Goal: Transaction & Acquisition: Purchase product/service

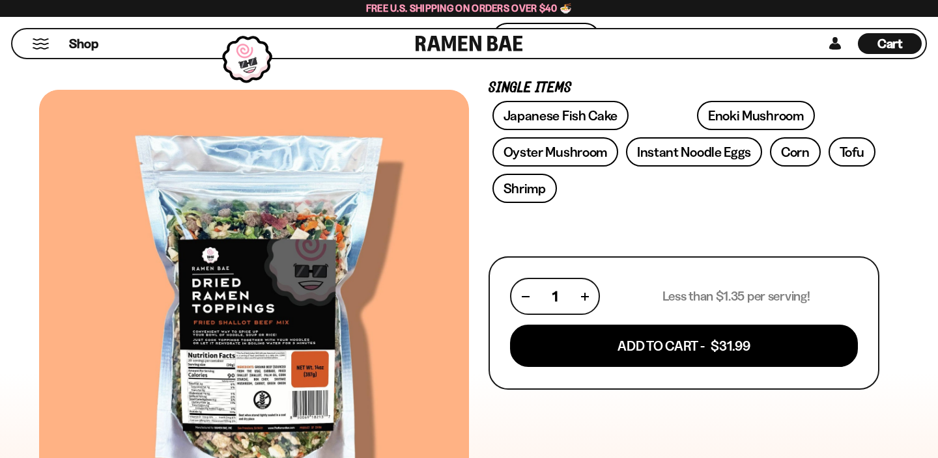
scroll to position [408, 0]
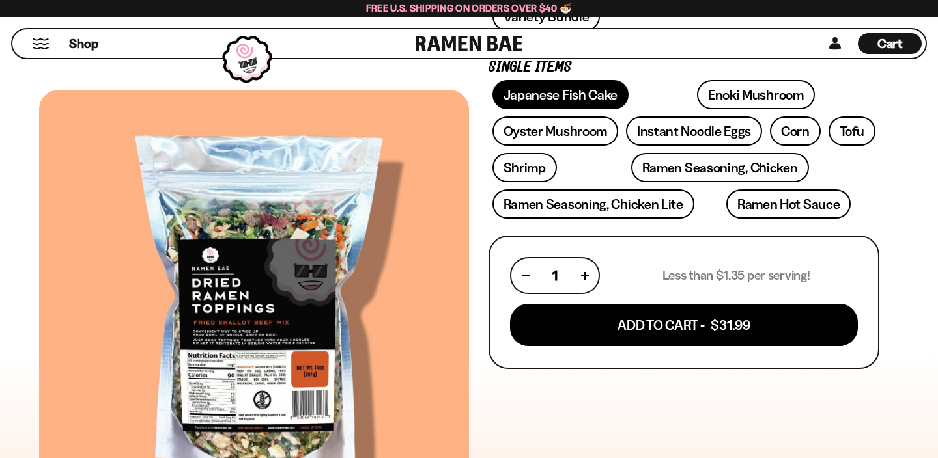
click at [621, 109] on link "Japanese Fish Cake" at bounding box center [560, 94] width 137 height 29
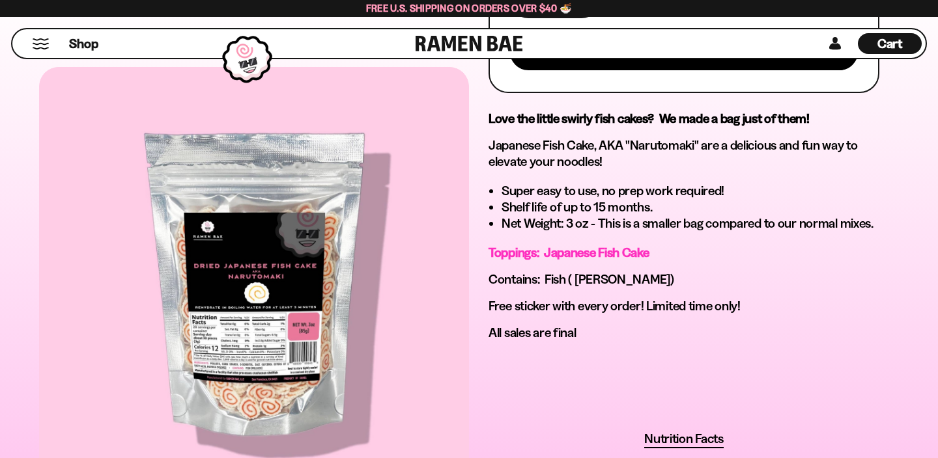
scroll to position [695, 0]
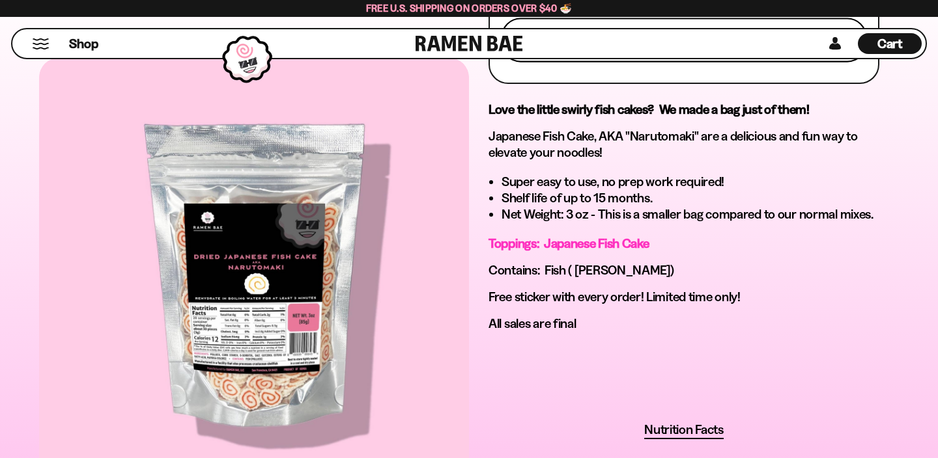
click at [706, 62] on button "Add To Cart - $9.99" at bounding box center [683, 40] width 365 height 44
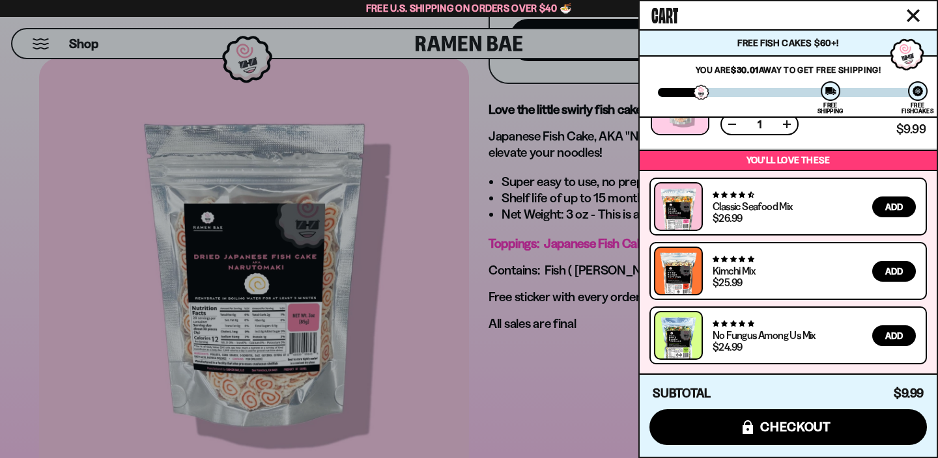
scroll to position [114, 0]
click at [99, 48] on div at bounding box center [469, 229] width 938 height 458
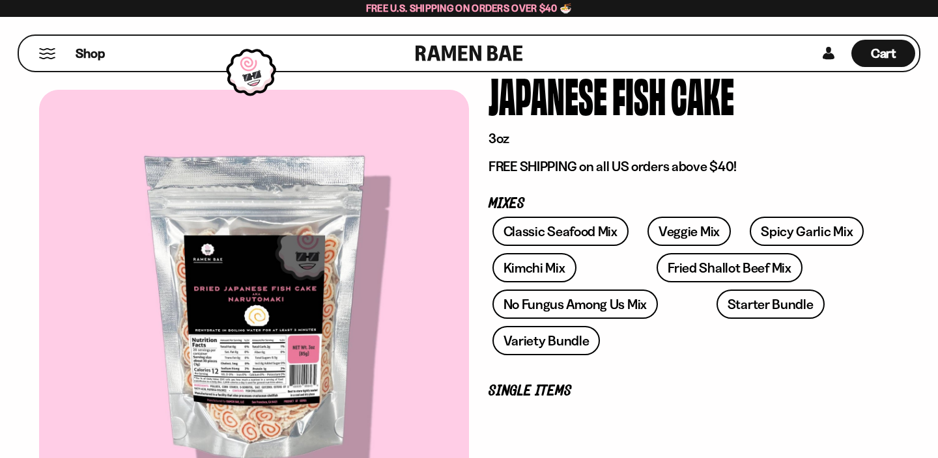
scroll to position [0, 0]
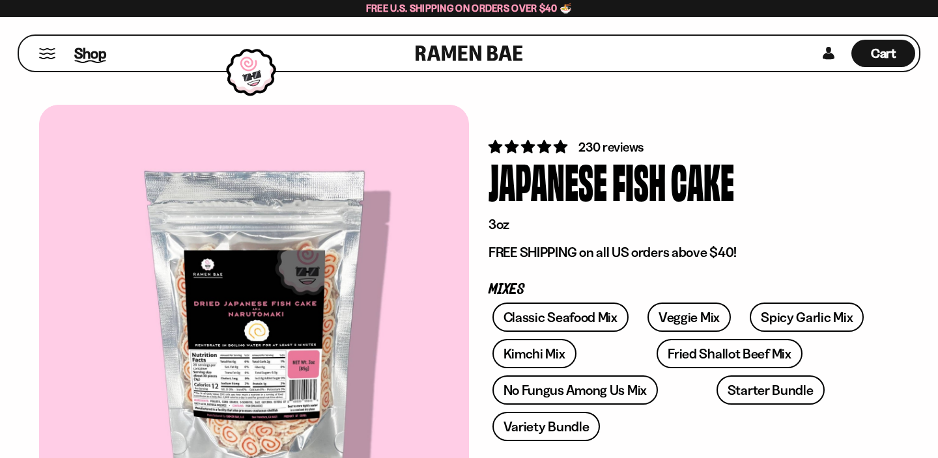
click at [102, 54] on span "Shop" at bounding box center [90, 54] width 32 height 20
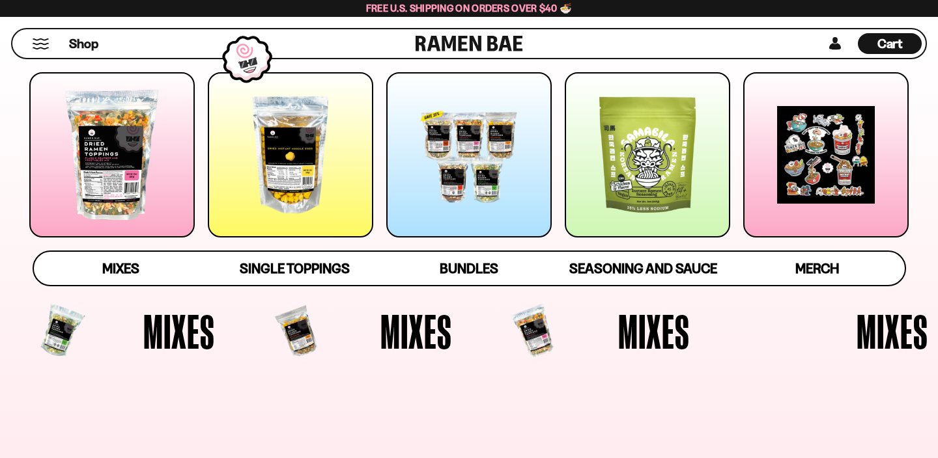
scroll to position [193, 0]
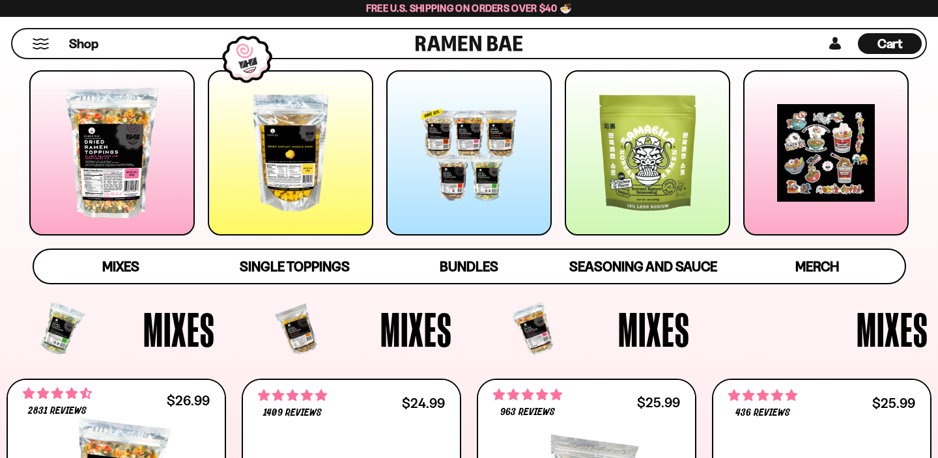
click at [285, 178] on div at bounding box center [290, 152] width 165 height 165
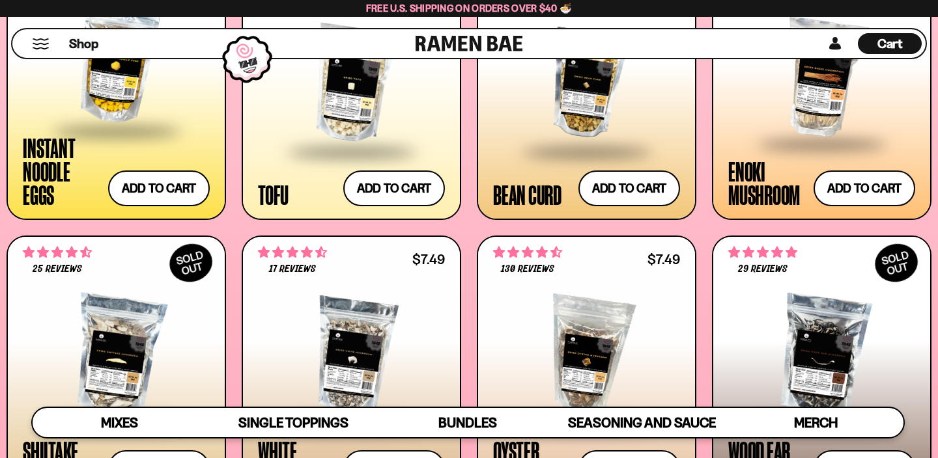
scroll to position [1584, 0]
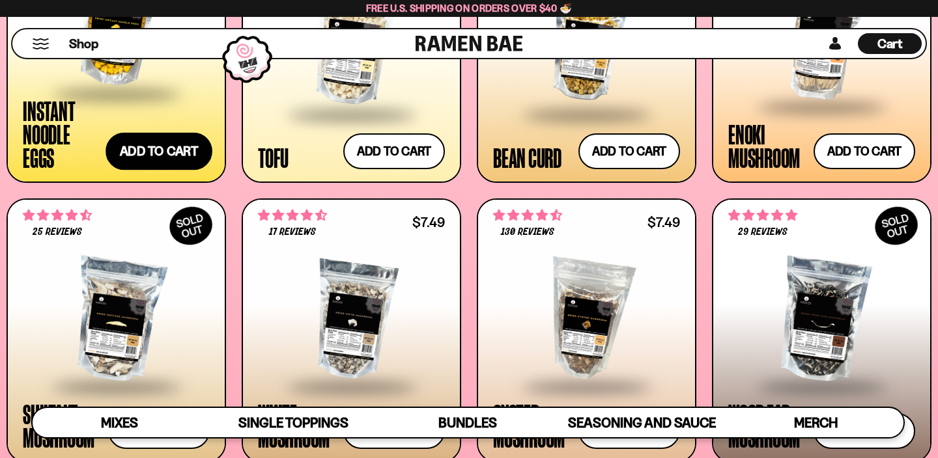
click at [178, 171] on button "Add to cart Add ― Regular price $7.49 Regular price Sale price $7.49 Unit price…" at bounding box center [158, 152] width 107 height 38
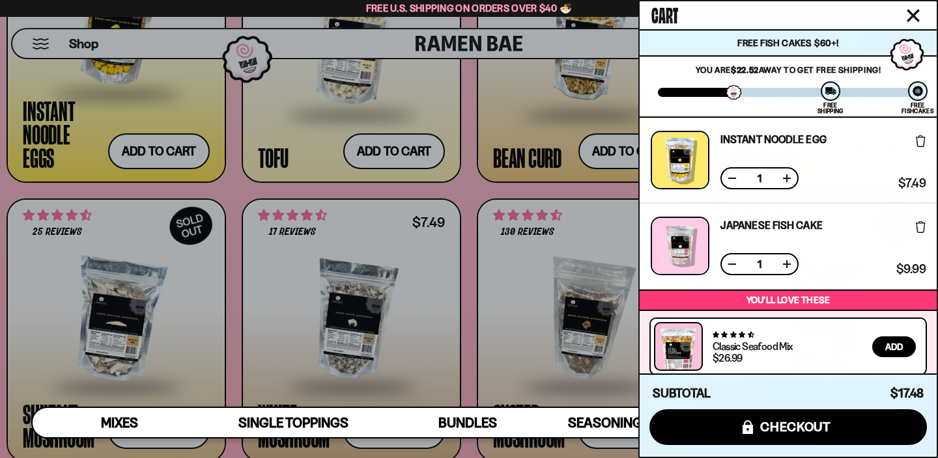
click at [910, 18] on icon "Close cart" at bounding box center [912, 15] width 13 height 13
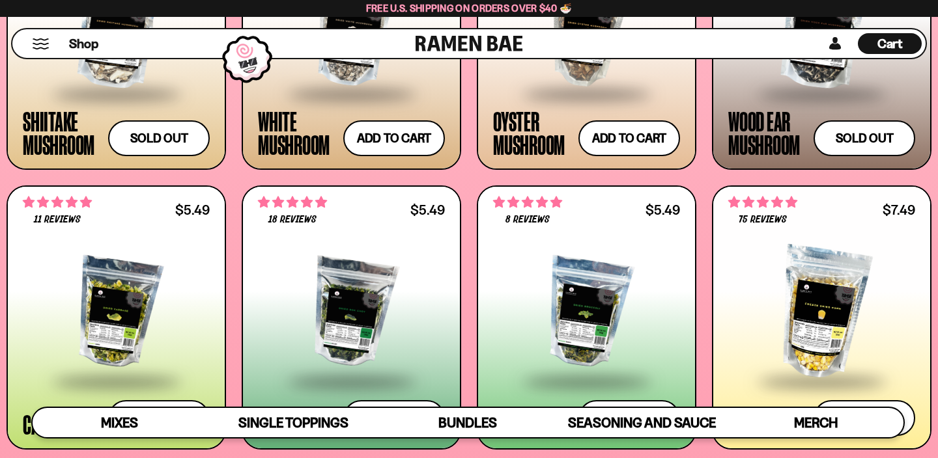
scroll to position [0, 0]
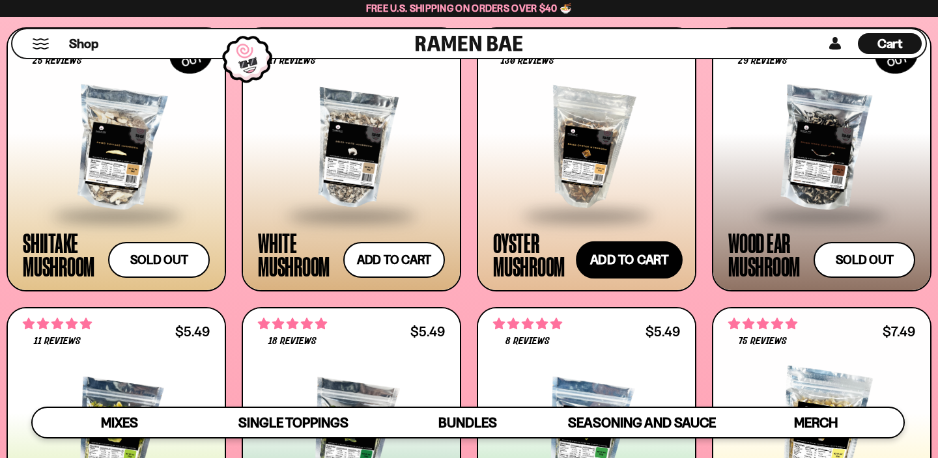
click at [632, 279] on button "Add to cart Add ― Regular price $7.49 Regular price Sale price $7.49 Unit price…" at bounding box center [629, 261] width 107 height 38
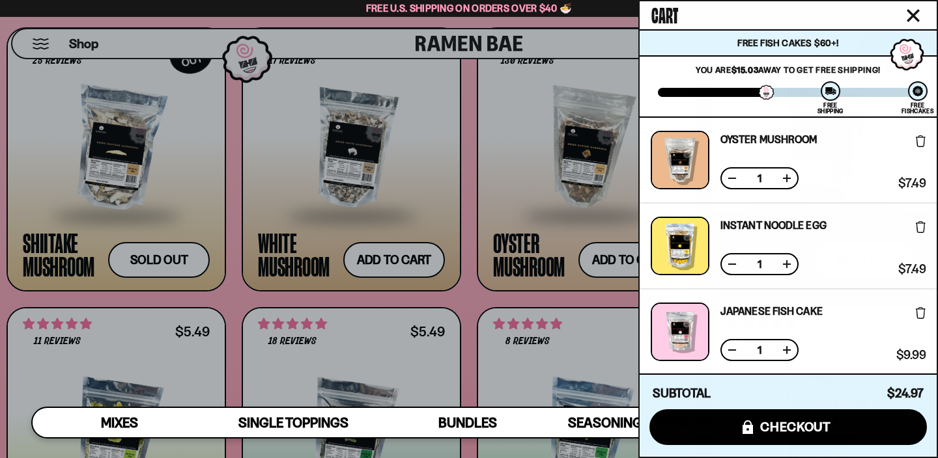
click at [907, 17] on icon "Close cart" at bounding box center [913, 16] width 12 height 12
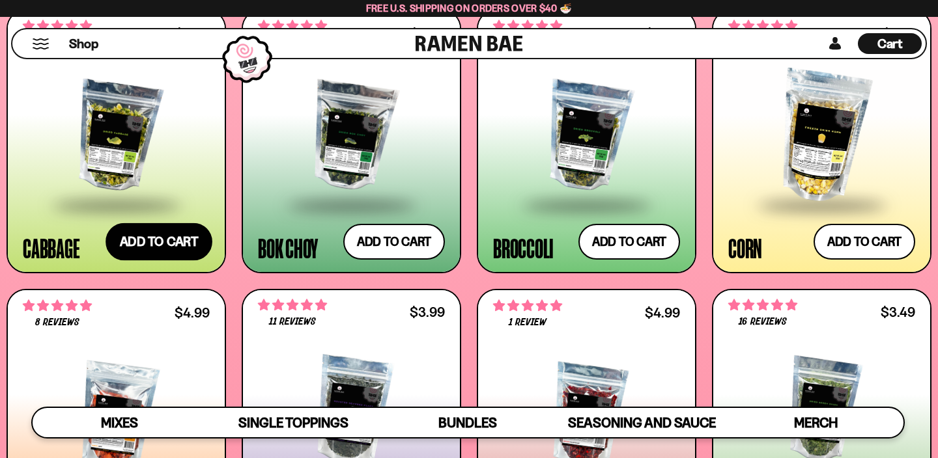
click at [151, 260] on button "Add to cart Add ― Regular price $5.49 Regular price Sale price $5.49 Unit price…" at bounding box center [158, 242] width 107 height 38
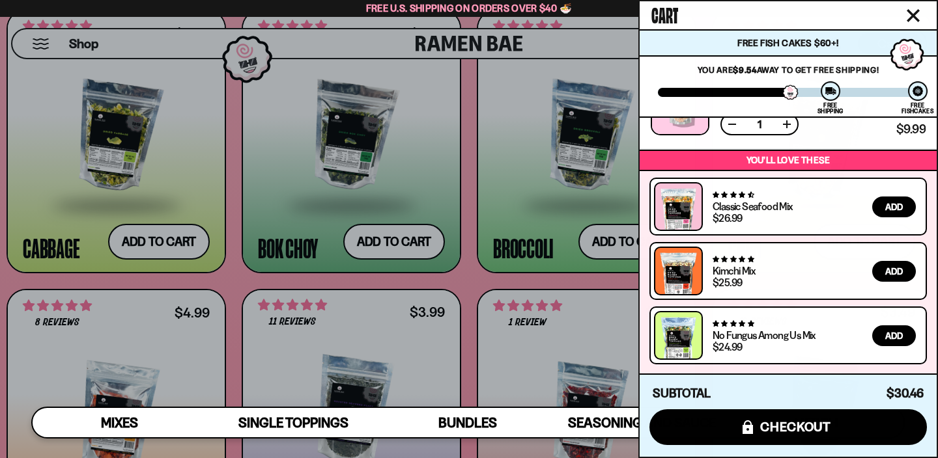
click at [467, 359] on div at bounding box center [469, 229] width 938 height 458
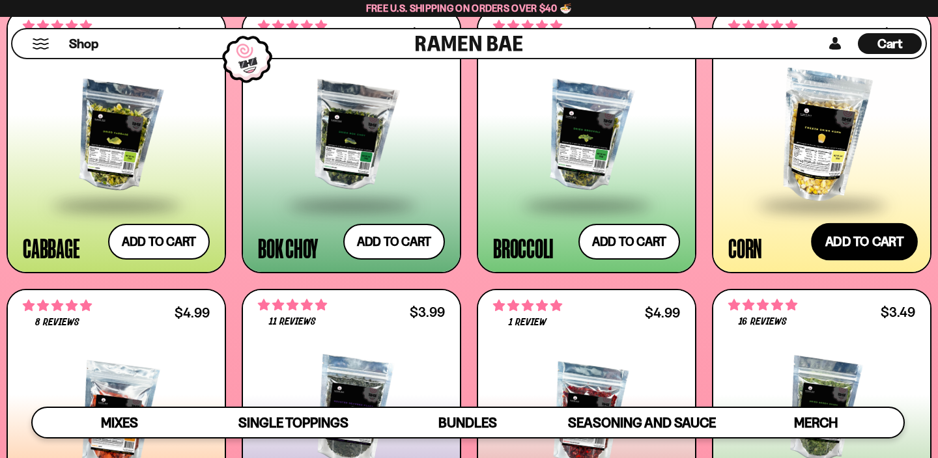
click at [818, 260] on button "Add to cart Add ― Regular price $7.49 Regular price Sale price $7.49 Unit price…" at bounding box center [864, 242] width 107 height 38
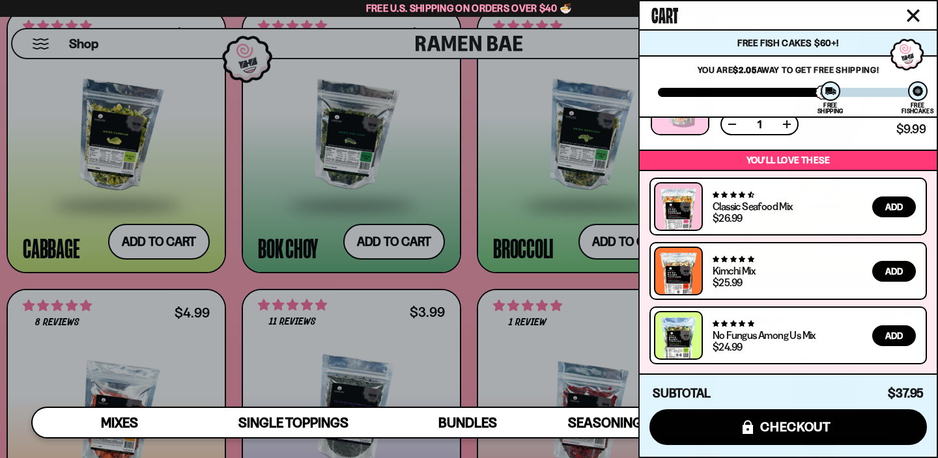
click at [908, 18] on icon "Close cart" at bounding box center [913, 16] width 12 height 12
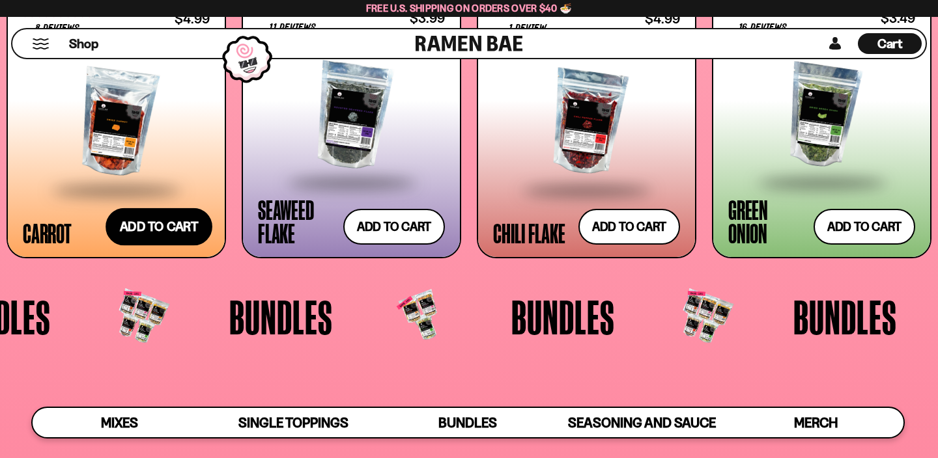
click at [165, 246] on button "Add to cart Add ― Regular price $4.99 Regular price Sale price $4.99 Unit price…" at bounding box center [158, 227] width 107 height 38
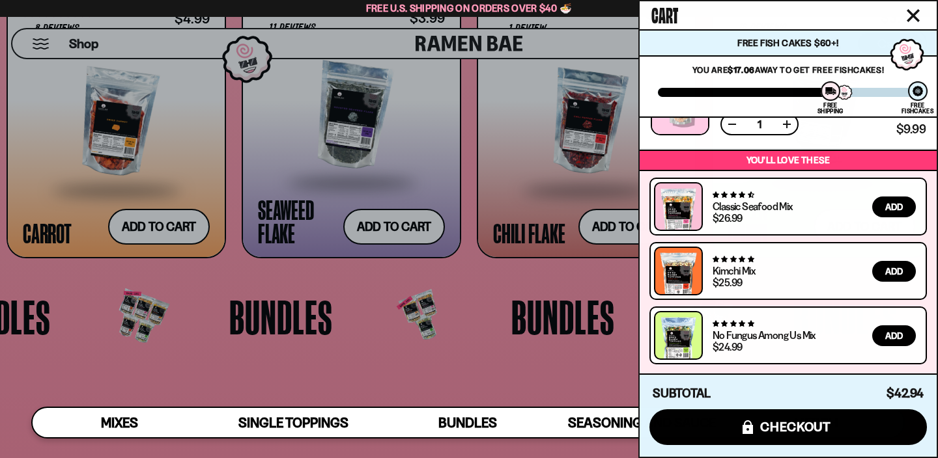
click at [911, 21] on icon "Close cart" at bounding box center [913, 16] width 12 height 12
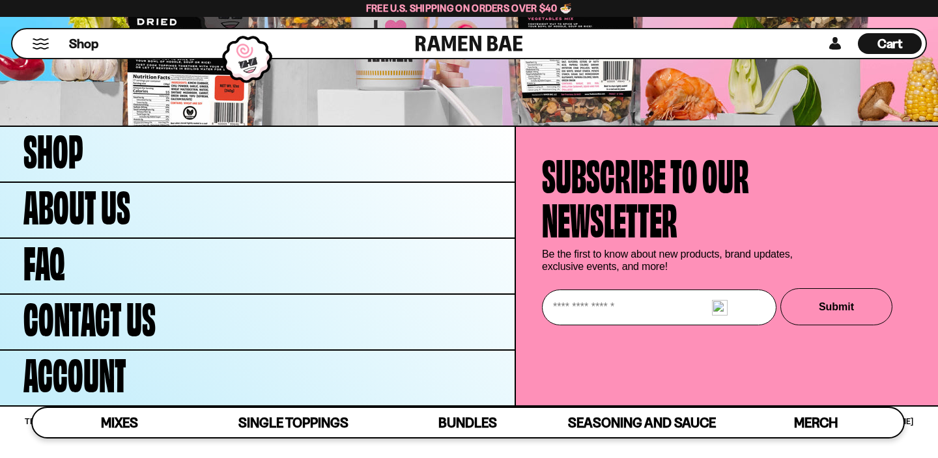
scroll to position [4431, 0]
click at [877, 46] on span "Cart" at bounding box center [889, 44] width 25 height 16
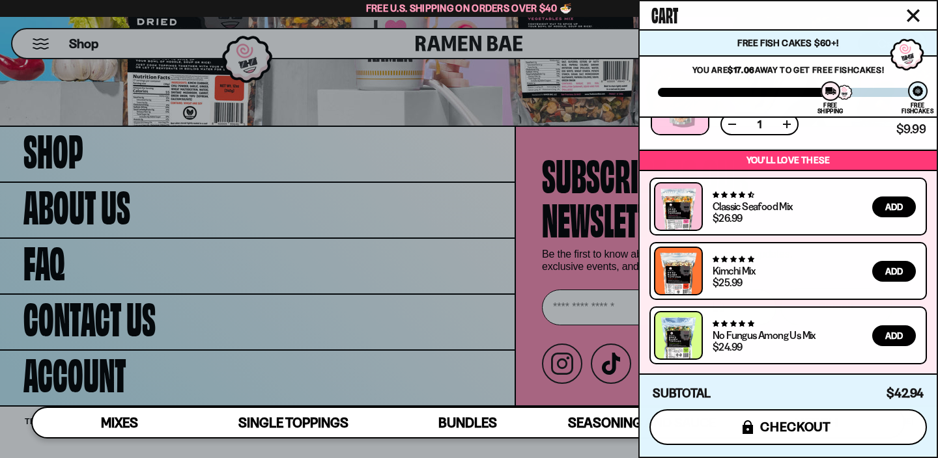
click at [760, 423] on span "checkout" at bounding box center [795, 427] width 71 height 14
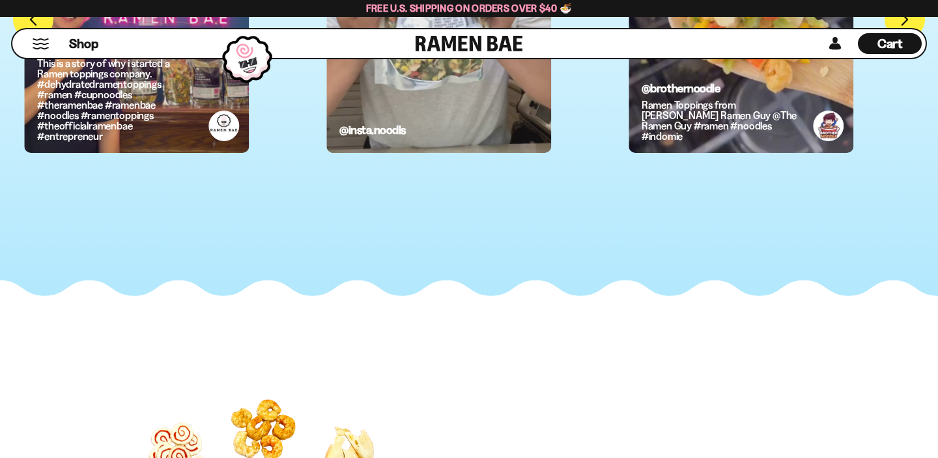
scroll to position [3762, 0]
